Goal: Task Accomplishment & Management: Use online tool/utility

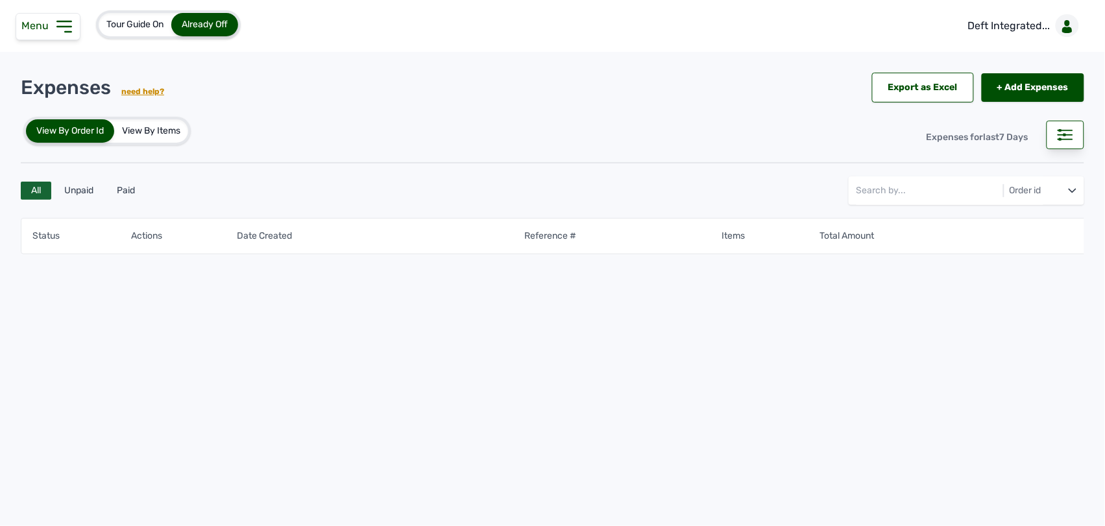
click at [67, 30] on icon at bounding box center [64, 26] width 21 height 21
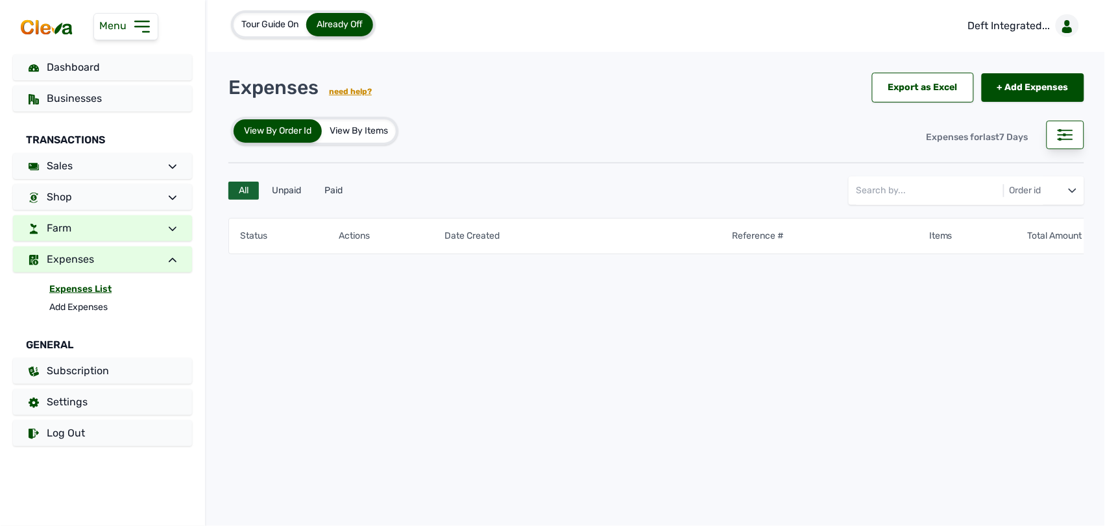
click at [80, 235] on link "Farm" at bounding box center [102, 228] width 179 height 26
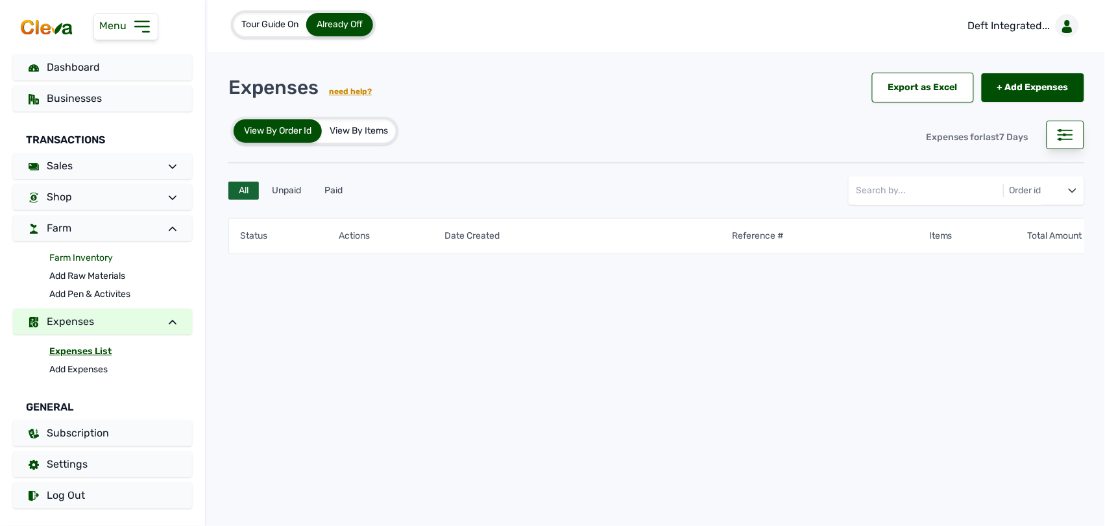
click at [92, 260] on link "Farm Inventory" at bounding box center [120, 258] width 143 height 18
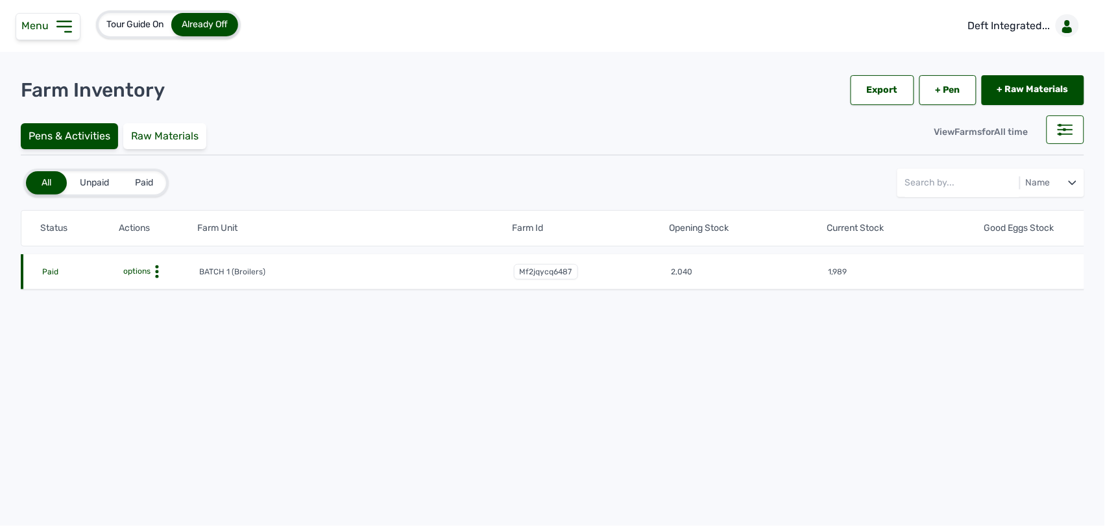
click at [152, 268] on icon at bounding box center [156, 271] width 13 height 13
click at [161, 293] on div "Farm Activities" at bounding box center [151, 292] width 92 height 16
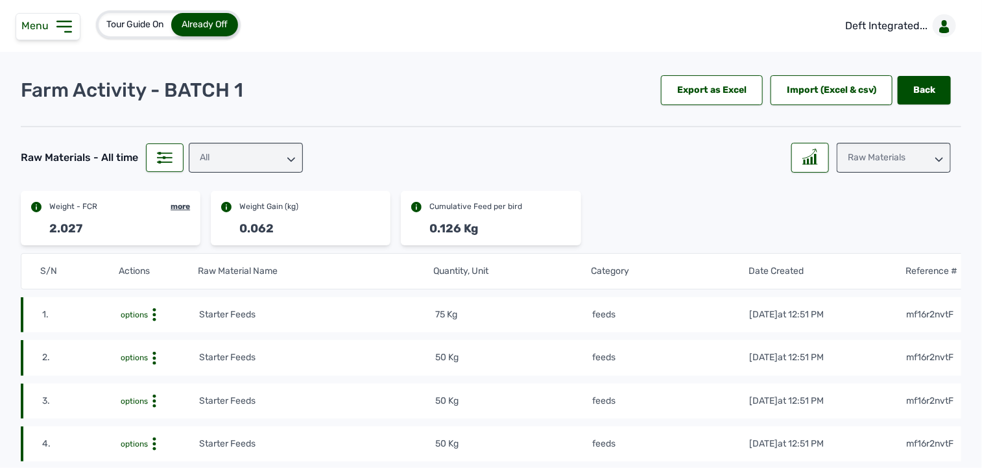
click at [62, 25] on icon at bounding box center [64, 26] width 21 height 21
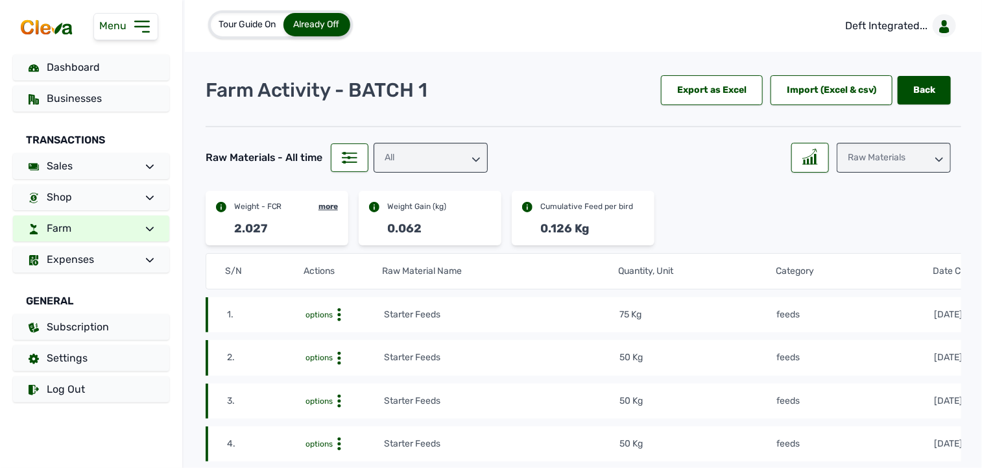
click at [111, 224] on link "Farm" at bounding box center [91, 228] width 156 height 26
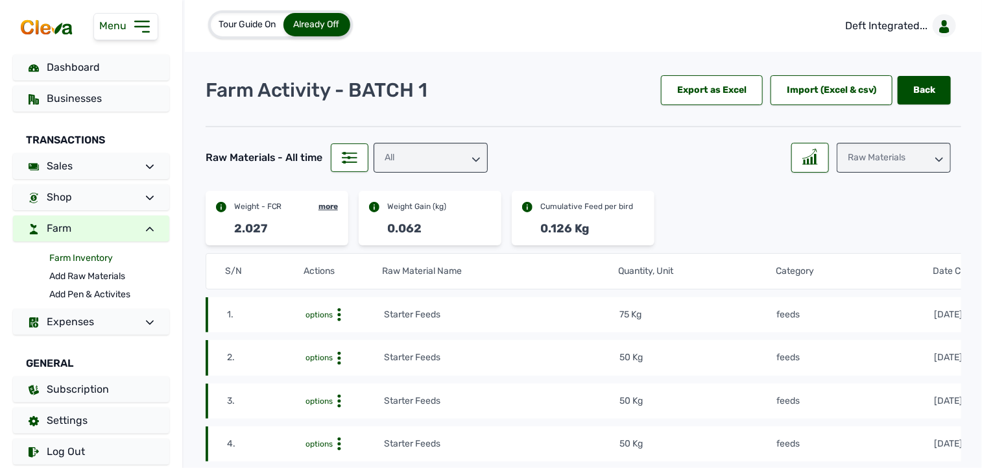
click at [94, 258] on link "Farm Inventory" at bounding box center [109, 258] width 120 height 18
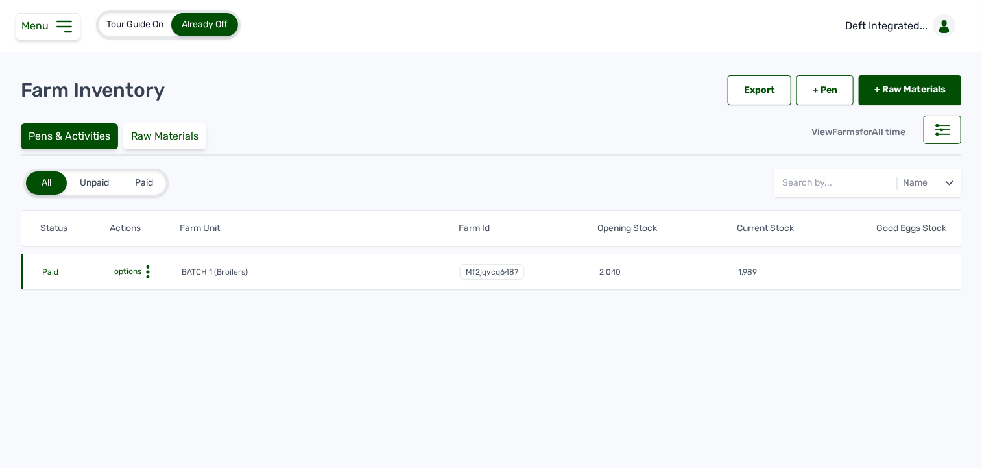
click at [150, 269] on icon at bounding box center [147, 271] width 13 height 13
click at [812, 90] on link "+ Pen" at bounding box center [825, 90] width 57 height 30
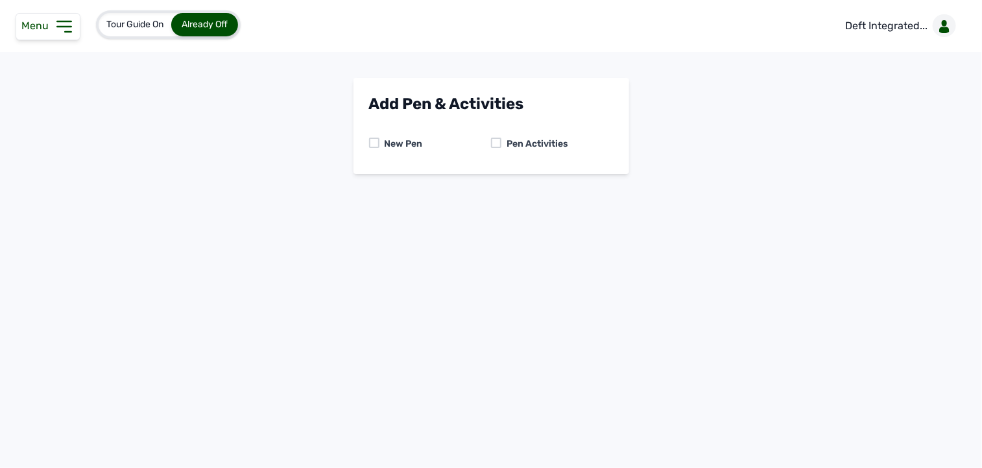
click at [491, 143] on div at bounding box center [496, 143] width 10 height 10
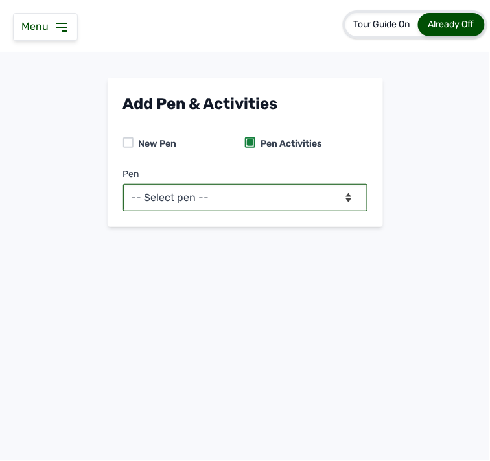
click at [267, 196] on select "-- Select pen -- BATCH 1 (Broilers)" at bounding box center [245, 197] width 245 height 27
select select "mf2jqycq6487"
click at [123, 184] on select "-- Select pen -- BATCH 1 (Broilers)" at bounding box center [245, 197] width 245 height 27
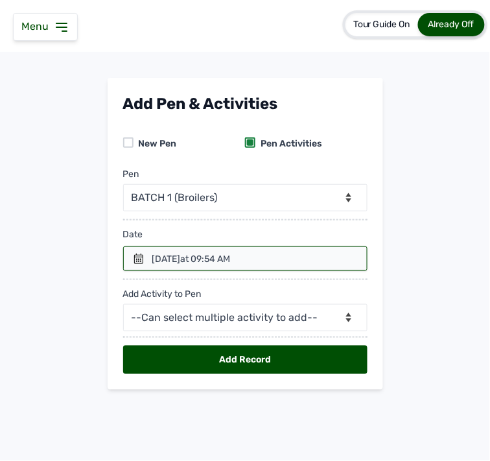
click at [135, 254] on icon at bounding box center [139, 259] width 10 height 10
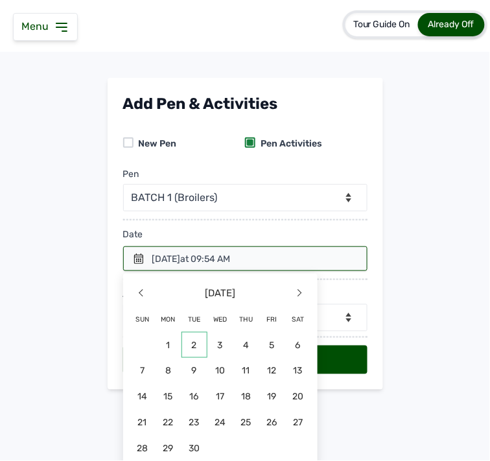
click at [156, 358] on span "2" at bounding box center [143, 371] width 26 height 26
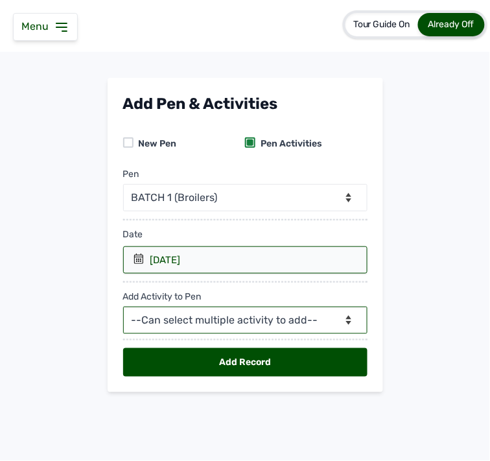
click at [228, 309] on select "--Can select multiple activity to add-- Raw Material Losses Weight" at bounding box center [245, 320] width 245 height 27
select select "Raw Material"
click at [123, 307] on select "--Can select multiple activity to add-- Raw Material Losses Weight" at bounding box center [245, 320] width 245 height 27
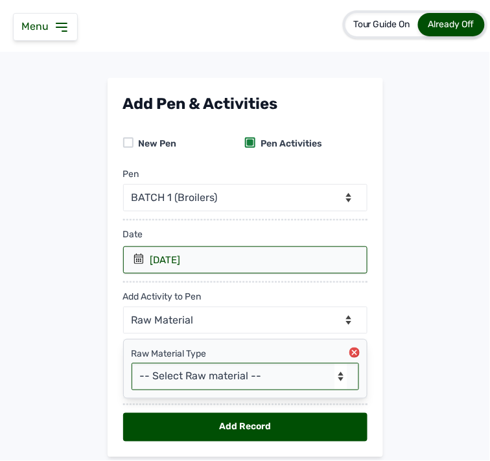
click at [235, 383] on select "-- Select Raw material -- feeds medications vaccines Biomass Fuel" at bounding box center [246, 376] width 228 height 27
select select "feeds"
click at [132, 364] on select "-- Select Raw material -- feeds medications vaccines Biomass Fuel" at bounding box center [246, 376] width 228 height 27
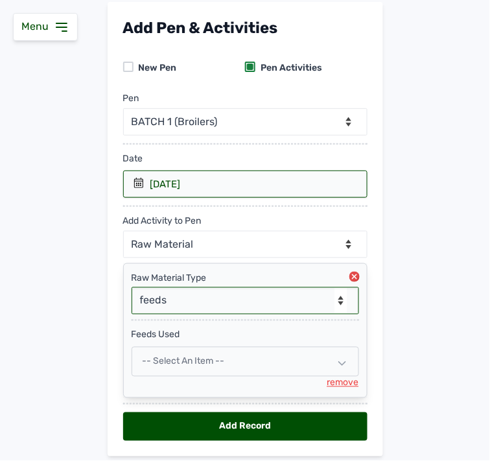
scroll to position [119, 0]
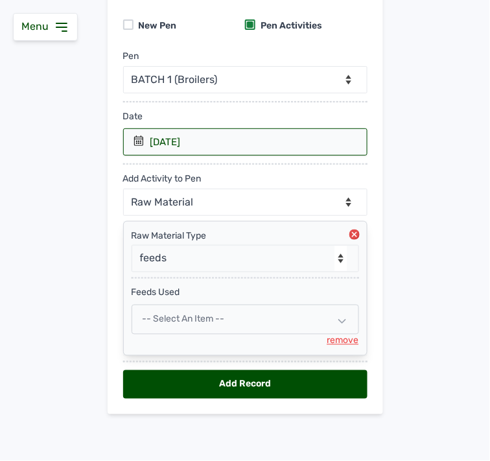
click at [215, 313] on div "-- Select an Item --" at bounding box center [246, 320] width 228 height 30
select select
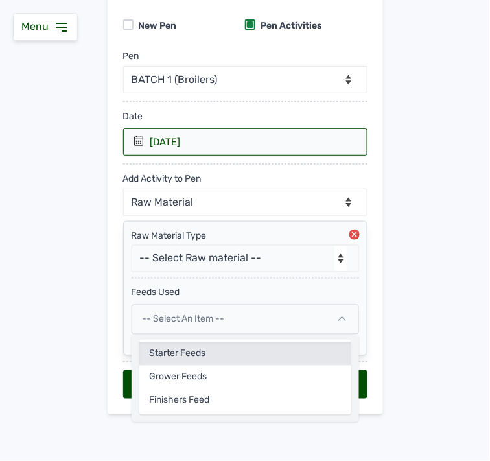
click at [200, 366] on div "Starter Feeds" at bounding box center [245, 377] width 212 height 23
select select
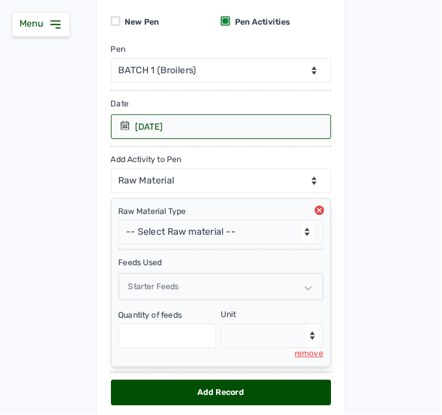
scroll to position [173, 0]
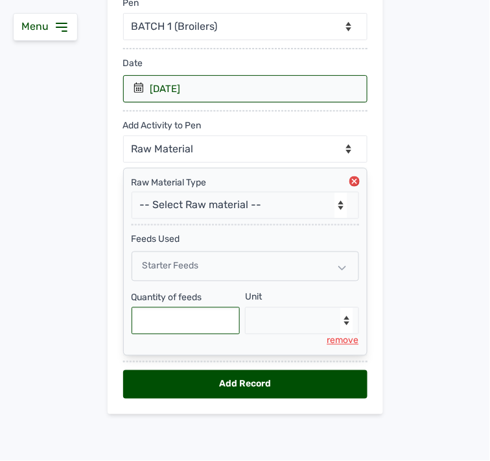
click at [201, 319] on input "text" at bounding box center [186, 320] width 109 height 27
type input "75"
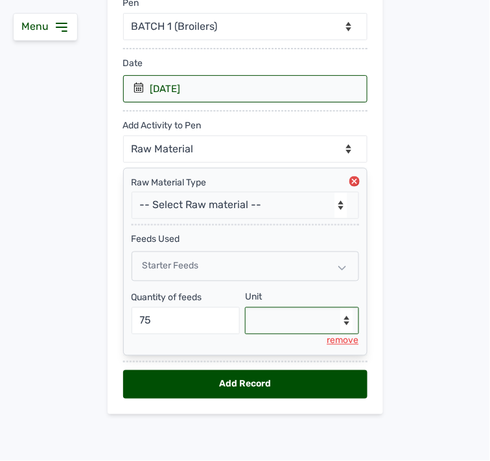
click at [341, 307] on select "--Select unit-- Bag(s) Kg" at bounding box center [302, 320] width 114 height 27
select select "Kg"
click at [245, 307] on select "--Select unit-- Bag(s) Kg" at bounding box center [302, 320] width 114 height 27
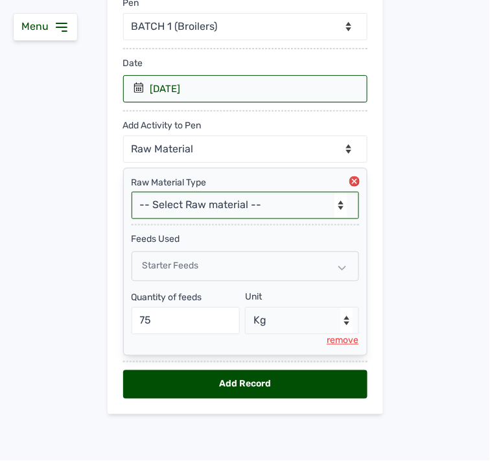
click at [294, 198] on select "-- Select Raw material -- feeds medications vaccines Biomass Fuel" at bounding box center [246, 205] width 228 height 27
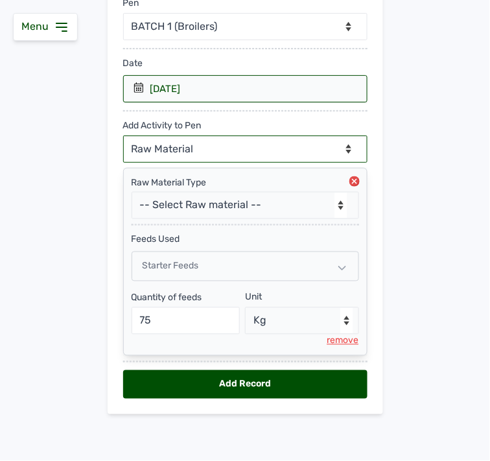
click at [235, 144] on select "--Can select multiple activity to add-- Raw Material Losses Weight" at bounding box center [245, 149] width 245 height 27
select select "Losses"
click at [123, 136] on select "--Can select multiple activity to add-- Raw Material Losses Weight" at bounding box center [245, 149] width 245 height 27
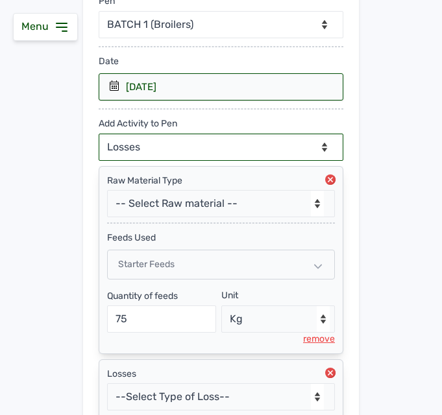
scroll to position [282, 0]
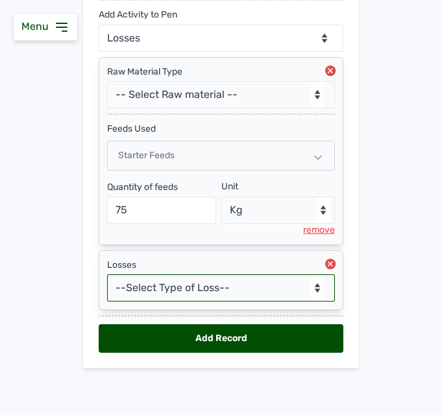
click at [237, 283] on select "--Select Type of Loss-- Mortality Culled Theft" at bounding box center [221, 287] width 228 height 27
click at [107, 274] on select "--Select Type of Loss-- Mortality Culled Theft" at bounding box center [221, 287] width 228 height 27
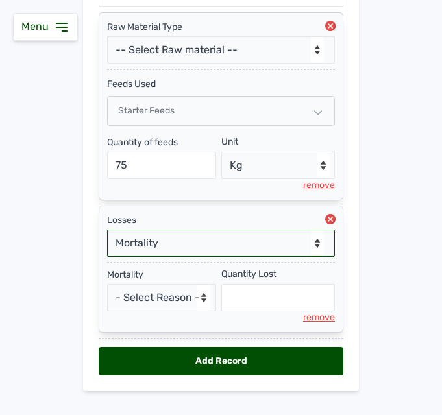
scroll to position [350, 0]
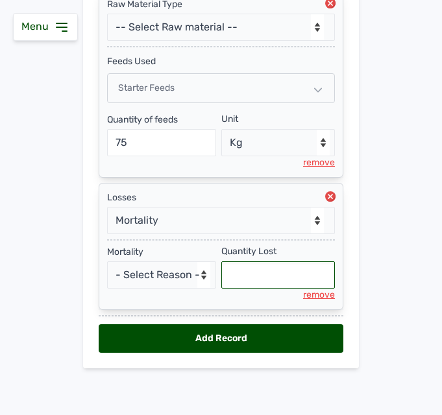
click at [252, 270] on input "text" at bounding box center [278, 274] width 114 height 27
select select "null"
type input "18"
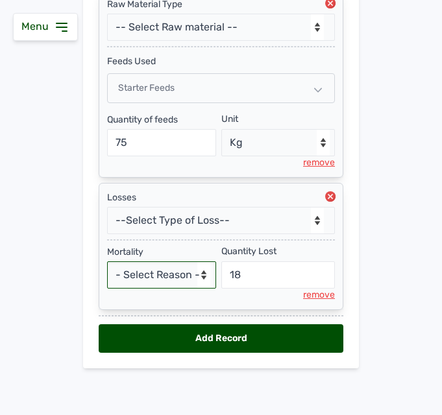
click at [183, 280] on select "- Select Reason - Disease Late Vaccination Wrong Vaccination Heat [MEDICAL_DATA…" at bounding box center [161, 274] width 109 height 27
select select "Others"
click at [107, 261] on select "- Select Reason - Disease Late Vaccination Wrong Vaccination Heat [MEDICAL_DATA…" at bounding box center [161, 274] width 109 height 27
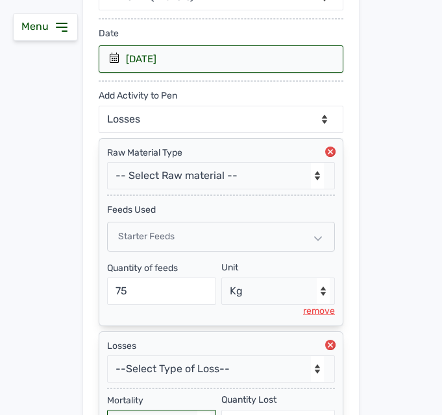
scroll to position [187, 0]
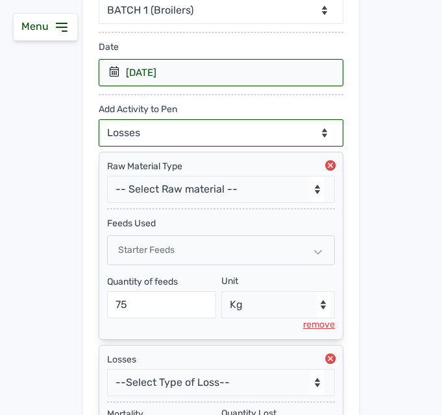
click at [296, 129] on select "--Can select multiple activity to add-- Raw Material Losses Weight" at bounding box center [221, 132] width 245 height 27
select select "Weight"
click at [99, 119] on select "--Can select multiple activity to add-- Raw Material Losses Weight" at bounding box center [221, 132] width 245 height 27
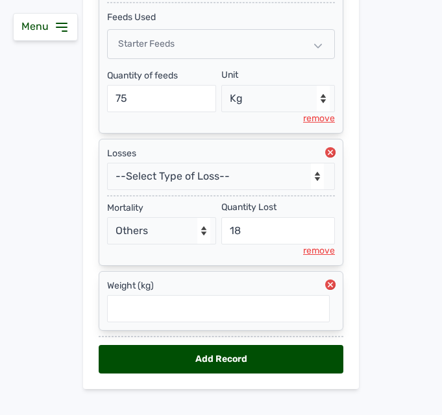
scroll to position [415, 0]
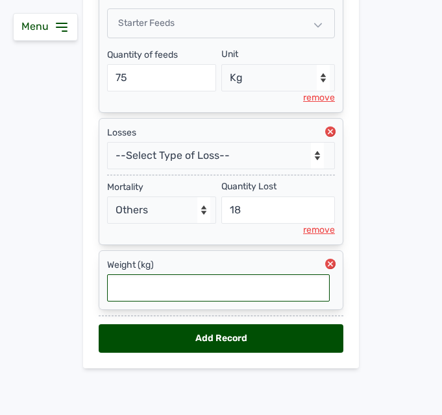
click at [222, 293] on input "text" at bounding box center [218, 287] width 223 height 27
type input "0.108"
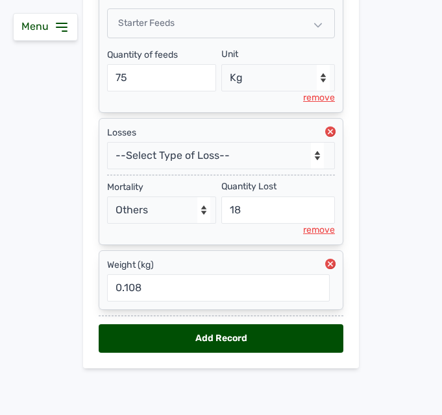
click at [213, 337] on div "Add Record" at bounding box center [221, 338] width 245 height 29
select select "null"
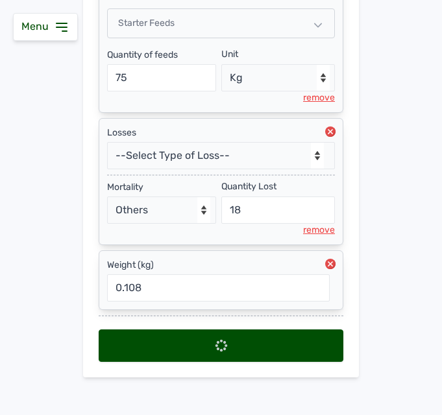
select select
